Goal: Transaction & Acquisition: Purchase product/service

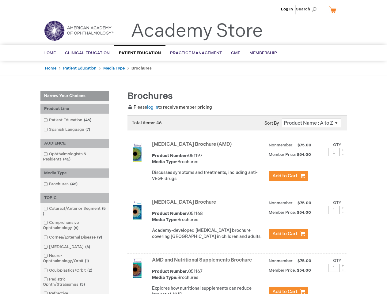
click at [308, 9] on span "Search" at bounding box center [307, 9] width 23 height 12
click at [75, 109] on div "Product Line" at bounding box center [74, 109] width 69 height 10
click at [75, 143] on div "AUDIENCE" at bounding box center [74, 144] width 69 height 10
click at [75, 173] on div "Media Type" at bounding box center [74, 174] width 69 height 10
click at [75, 198] on div "TOPIC" at bounding box center [74, 198] width 69 height 10
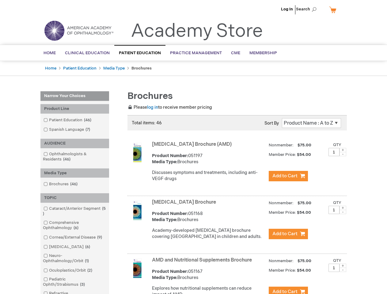
click at [343, 150] on span at bounding box center [343, 150] width 7 height 4
click at [343, 154] on span at bounding box center [343, 154] width 7 height 4
type input "1"
click at [343, 210] on span at bounding box center [343, 208] width 7 height 4
click at [343, 214] on span at bounding box center [343, 212] width 7 height 4
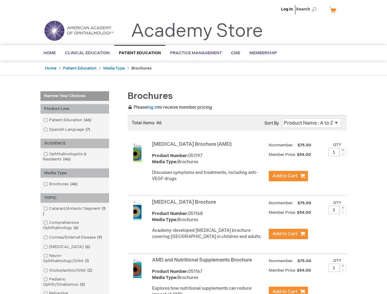
type input "1"
click at [343, 268] on span at bounding box center [343, 266] width 7 height 4
type input "2"
